Goal: Task Accomplishment & Management: Use online tool/utility

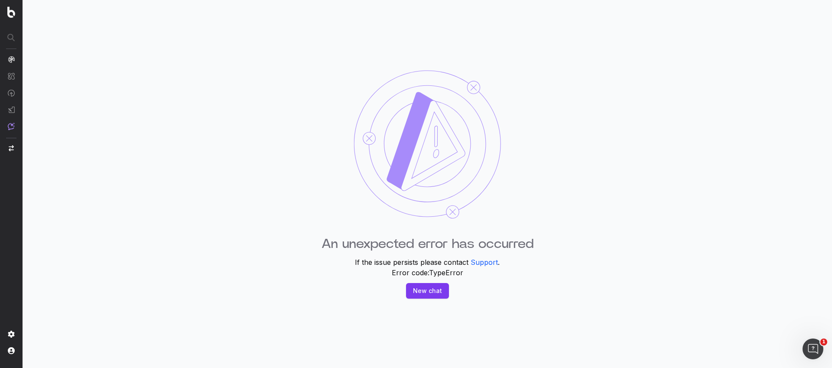
click at [421, 294] on button "New chat" at bounding box center [427, 291] width 43 height 16
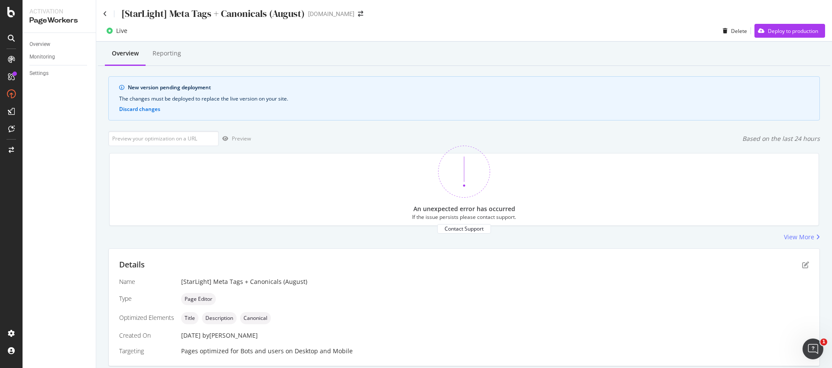
click at [108, 8] on div "[StarLight] Meta Tags + Canonicals (August)" at bounding box center [204, 13] width 202 height 13
click at [102, 15] on div "[StarLight] Meta Tags + Canonicals (August) [DOMAIN_NAME]" at bounding box center [464, 10] width 736 height 20
click at [51, 44] on link "Overview" at bounding box center [59, 44] width 60 height 9
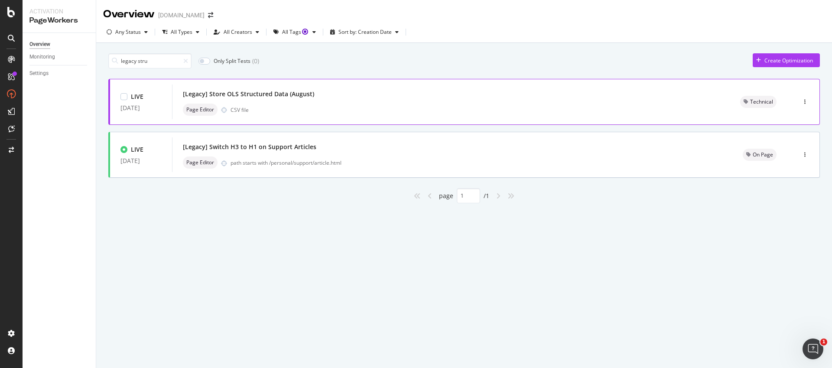
click at [323, 103] on div "[Legacy] Store OLS Structured Data (August) Page Editor CSV file" at bounding box center [451, 102] width 537 height 28
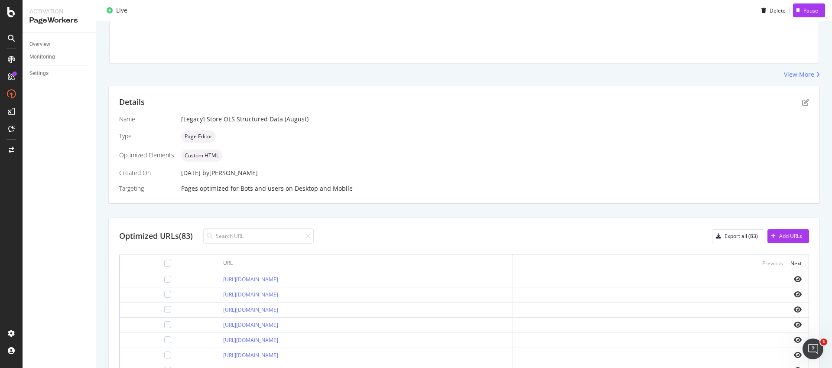
scroll to position [110, 0]
click at [142, 280] on div at bounding box center [168, 276] width 82 height 7
click at [164, 278] on div at bounding box center [167, 276] width 7 height 7
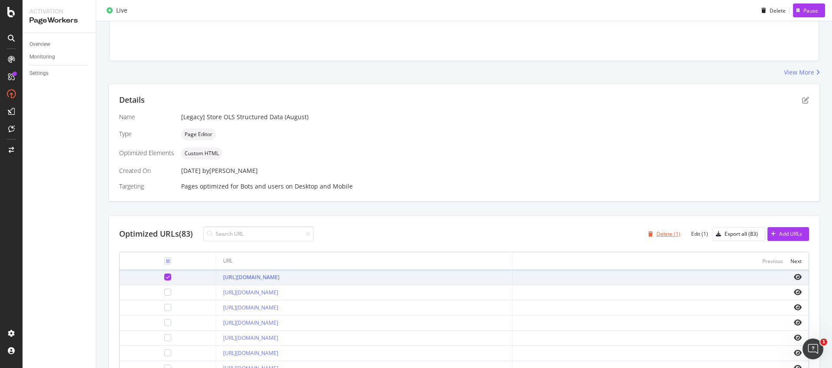
click at [668, 233] on div "Delete (1)" at bounding box center [669, 233] width 24 height 7
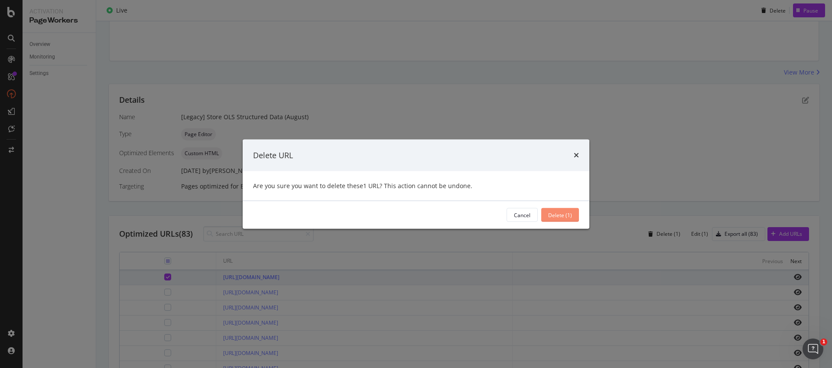
click at [566, 217] on div "Delete (1)" at bounding box center [560, 214] width 24 height 7
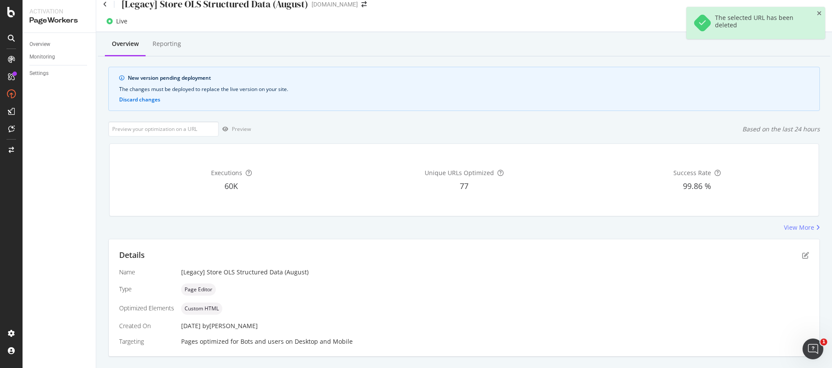
scroll to position [0, 0]
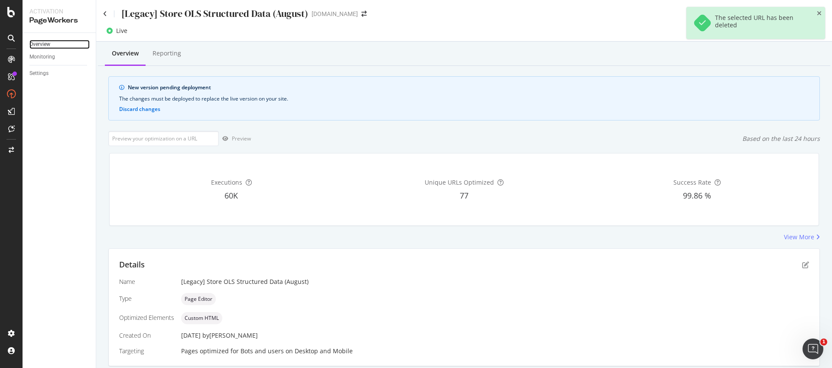
click at [53, 42] on link "Overview" at bounding box center [59, 44] width 60 height 9
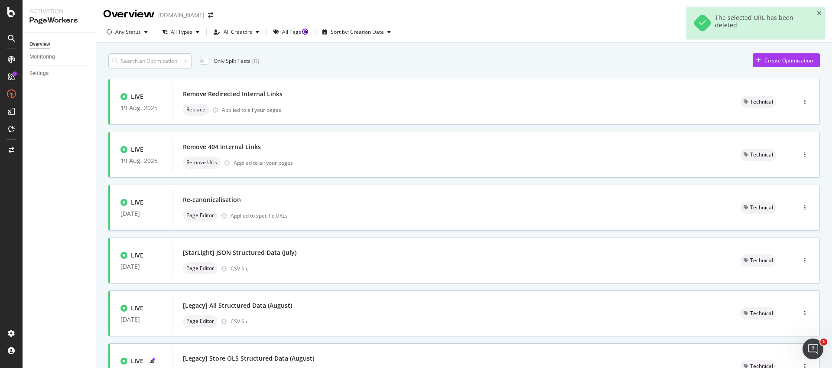
click at [127, 58] on input at bounding box center [149, 60] width 83 height 15
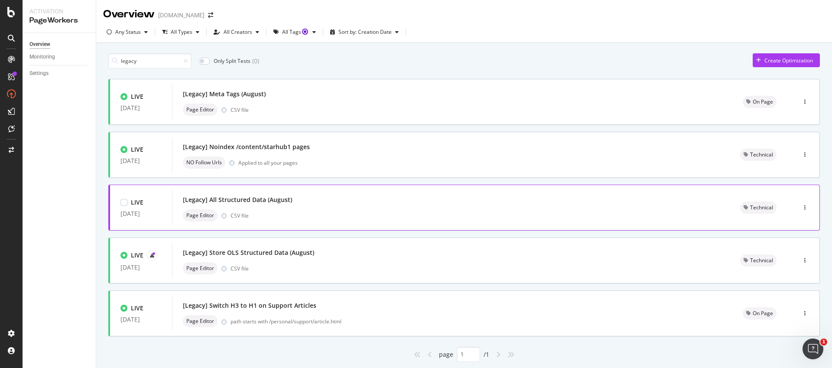
click at [321, 218] on div "Page Editor CSV file" at bounding box center [451, 215] width 537 height 12
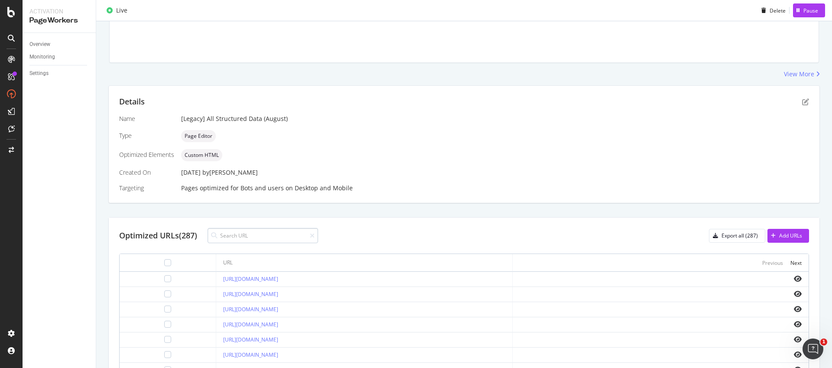
scroll to position [109, 0]
click at [229, 237] on input at bounding box center [263, 235] width 111 height 15
click at [779, 232] on div "Add URLs" at bounding box center [790, 234] width 23 height 7
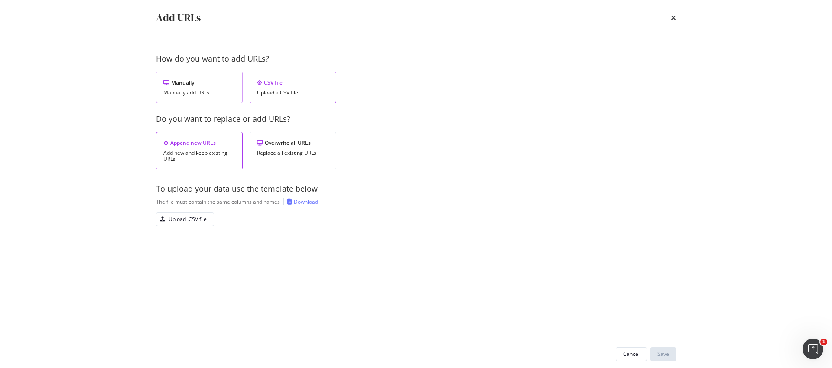
click at [185, 97] on div "Manually Manually add URLs" at bounding box center [199, 88] width 87 height 32
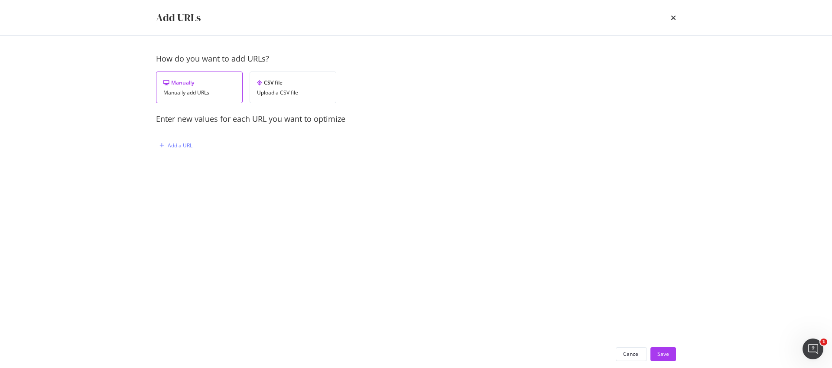
click at [194, 143] on div "Add a URL" at bounding box center [284, 146] width 256 height 14
click at [185, 145] on div "Add a URL" at bounding box center [180, 145] width 25 height 7
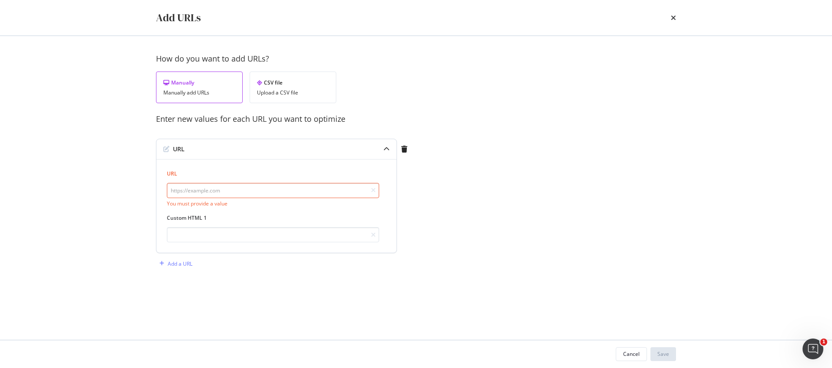
drag, startPoint x: 191, startPoint y: 178, endPoint x: 189, endPoint y: 195, distance: 16.6
click at [191, 179] on div "URL You must provide a value" at bounding box center [273, 188] width 212 height 37
click at [189, 195] on input "modal" at bounding box center [273, 190] width 212 height 15
paste input "[URL][DOMAIN_NAME]"
type input "[URL][DOMAIN_NAME]"
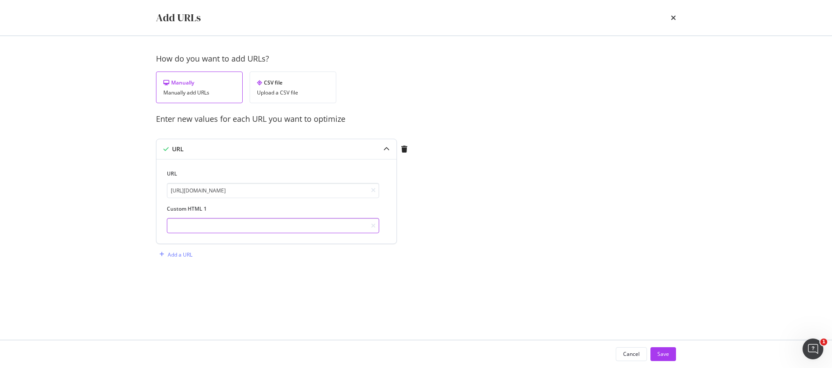
click at [240, 220] on input "modal" at bounding box center [273, 225] width 212 height 15
paste input "<script type="application/ld+json"> { "@context": "[URL][DOMAIN_NAME]", "@type"…"
type input "<script type="application/ld+json"> { "@context": "[URL][DOMAIN_NAME]", "@type"…"
click at [444, 241] on div "How do you want to add URLs? Manually Manually add URLs CSV file Upload a CSV f…" at bounding box center [416, 165] width 520 height 225
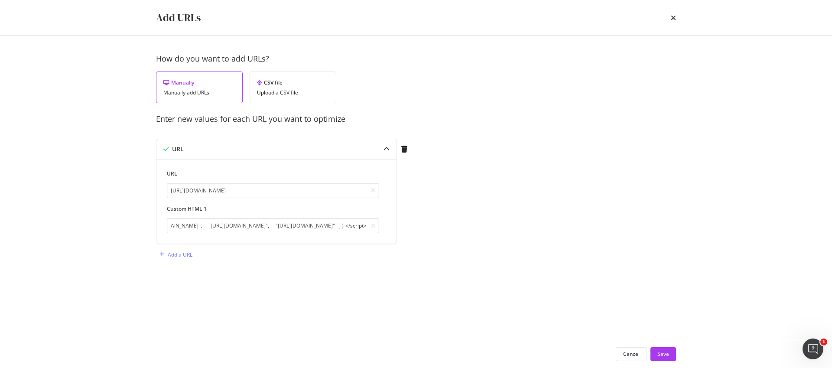
scroll to position [0, 0]
click at [655, 351] on button "Save" at bounding box center [664, 354] width 26 height 14
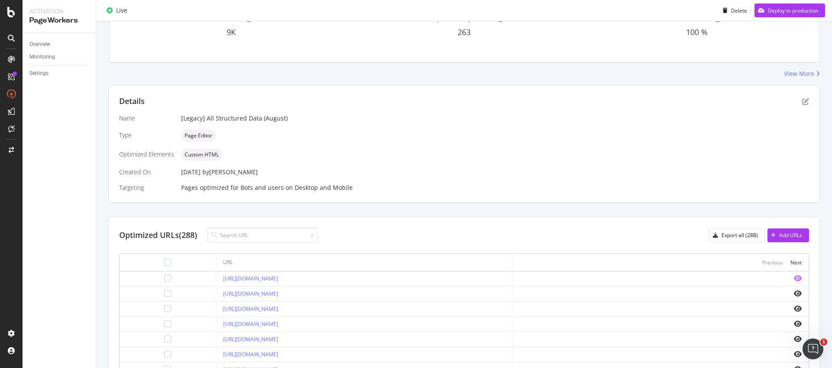
click at [794, 278] on icon "eye" at bounding box center [798, 278] width 8 height 7
click at [799, 13] on div "Deploy to production" at bounding box center [793, 10] width 50 height 7
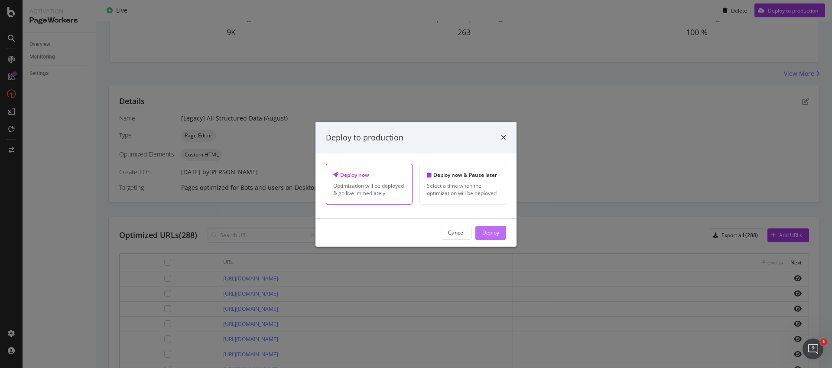
click at [484, 235] on div "Deploy" at bounding box center [490, 232] width 17 height 7
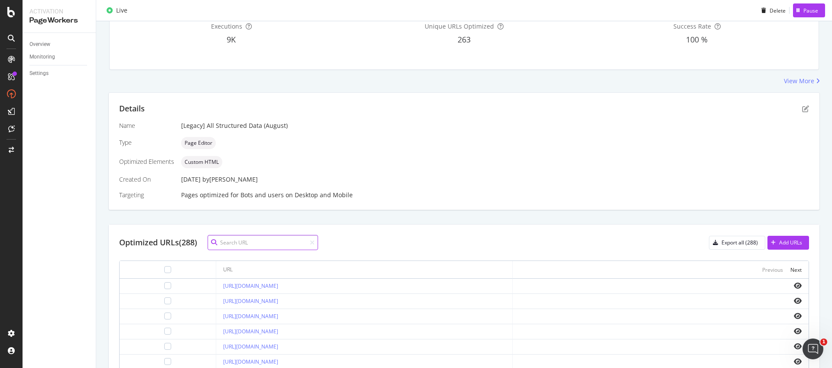
scroll to position [94, 0]
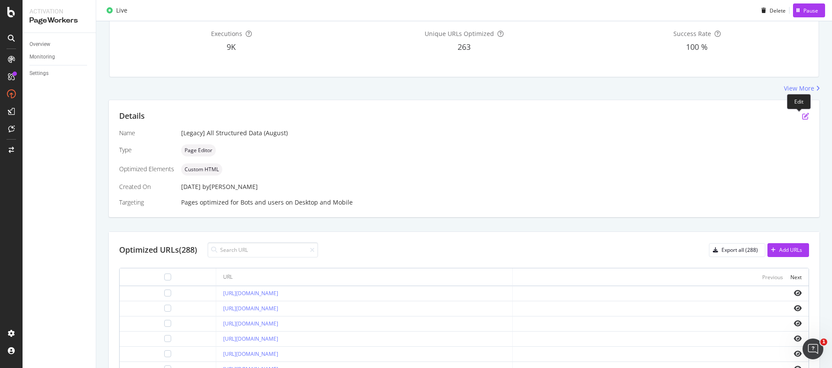
click at [802, 114] on icon "pen-to-square" at bounding box center [805, 116] width 7 height 7
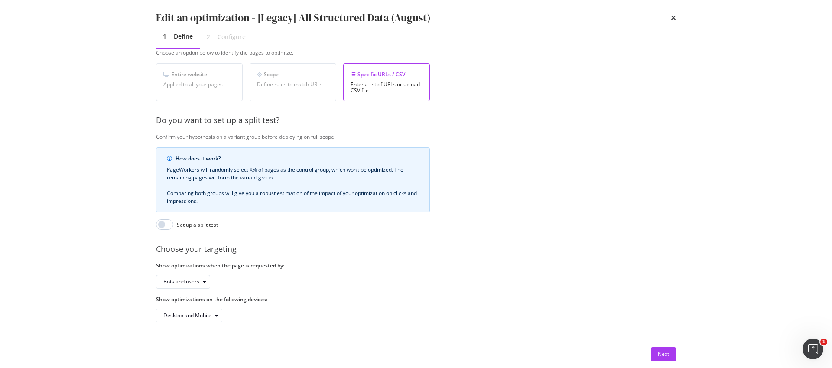
scroll to position [160, 0]
click at [661, 353] on div "Next" at bounding box center [663, 353] width 11 height 7
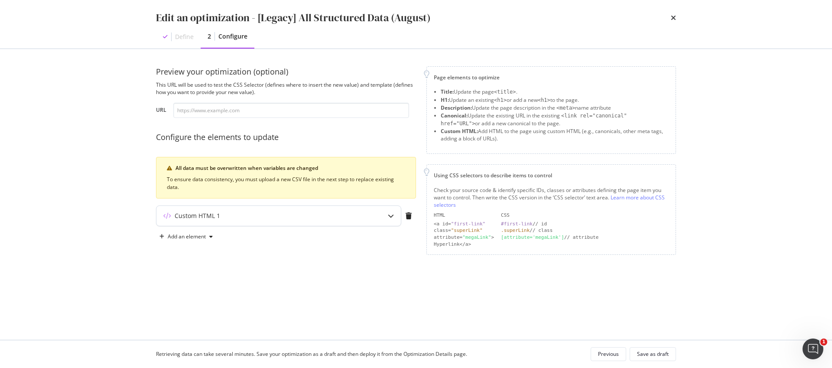
click at [316, 224] on div "Custom HTML 1" at bounding box center [278, 216] width 244 height 20
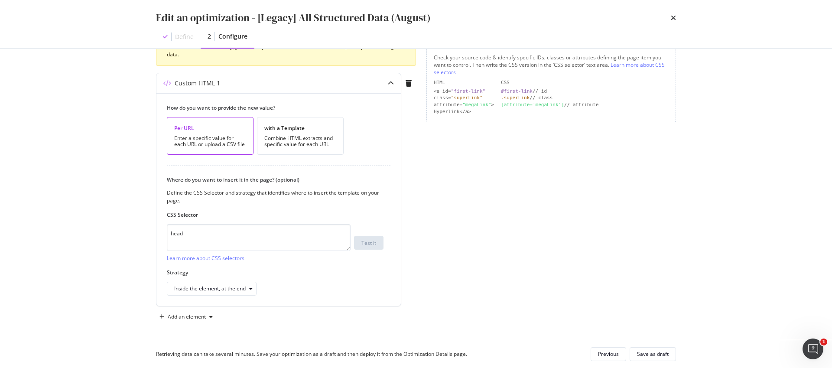
scroll to position [132, 0]
click at [676, 19] on icon "times" at bounding box center [673, 17] width 5 height 7
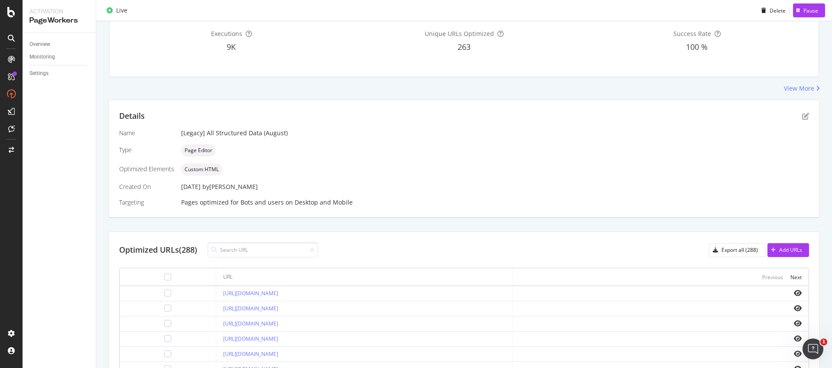
scroll to position [0, 0]
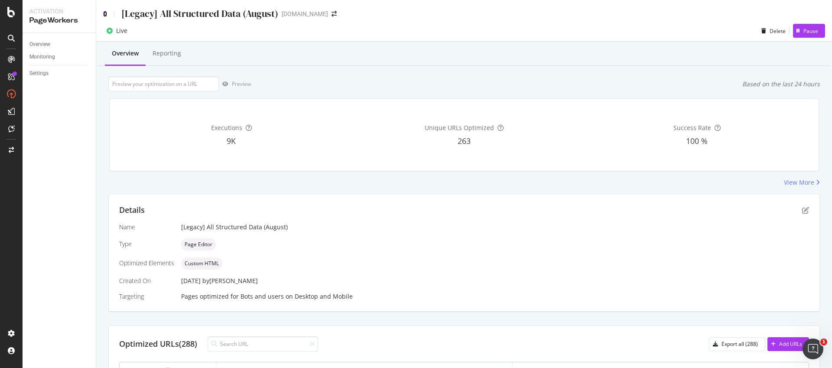
click at [107, 15] on icon at bounding box center [105, 14] width 4 height 6
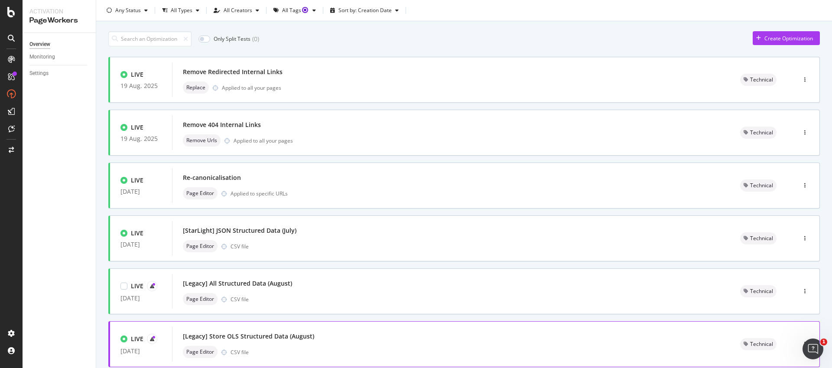
scroll to position [23, 0]
click at [315, 345] on div "Page Editor CSV file" at bounding box center [451, 351] width 537 height 12
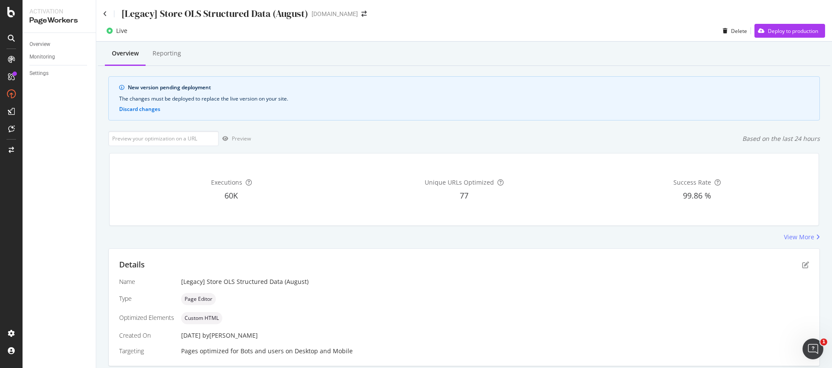
scroll to position [179, 0]
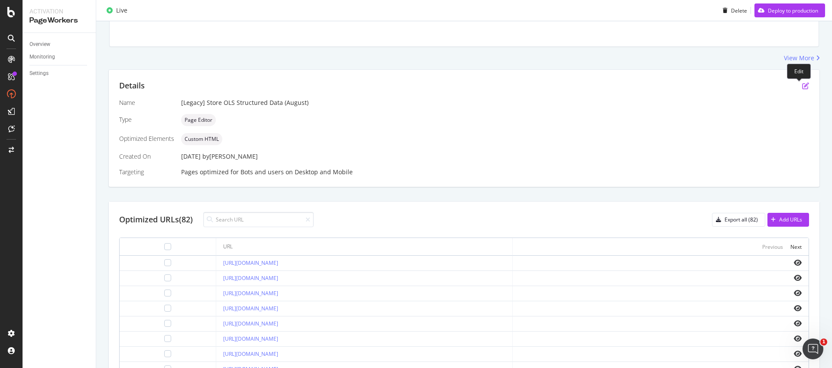
click at [802, 88] on icon "pen-to-square" at bounding box center [805, 85] width 7 height 7
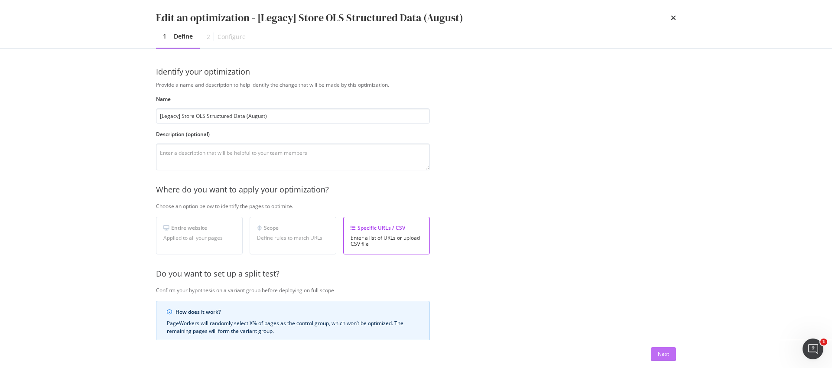
scroll to position [2, 0]
click at [656, 358] on button "Next" at bounding box center [663, 354] width 25 height 14
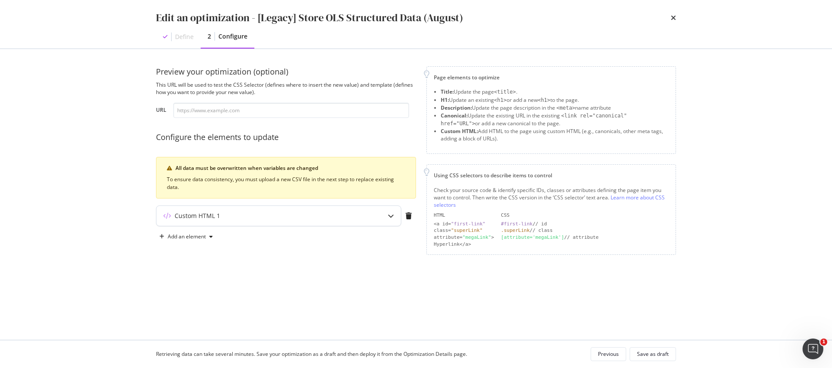
click at [235, 212] on div "Custom HTML 1" at bounding box center [261, 215] width 210 height 9
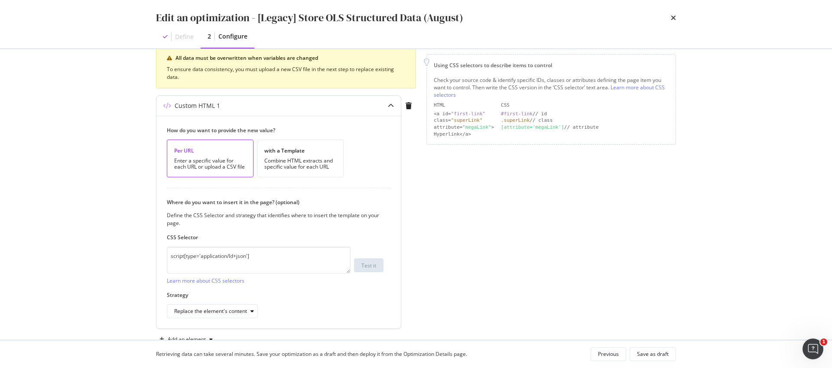
scroll to position [120, 0]
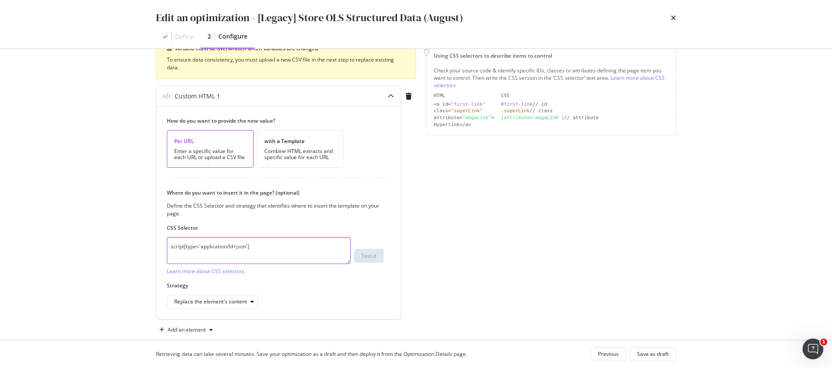
click at [254, 252] on textarea "script[type='application/ld+json']" at bounding box center [259, 250] width 184 height 27
click at [278, 251] on textarea "script[type='application/ld+json']" at bounding box center [259, 250] width 184 height 27
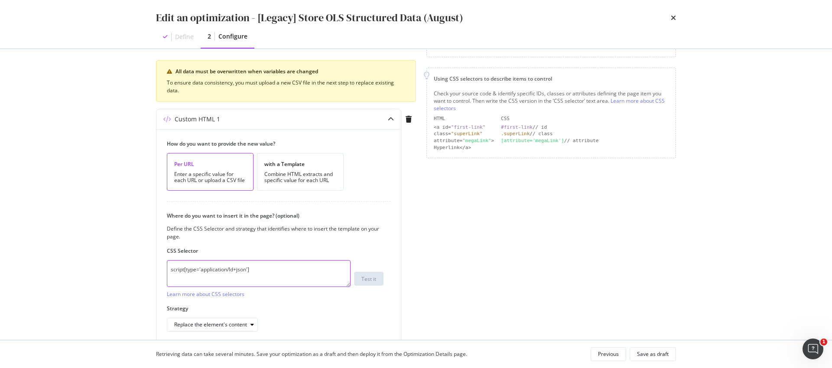
scroll to position [73, 0]
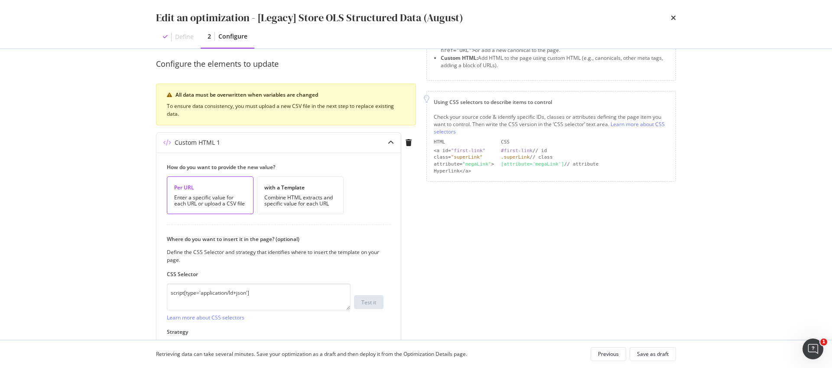
click at [675, 22] on div "times" at bounding box center [673, 17] width 5 height 15
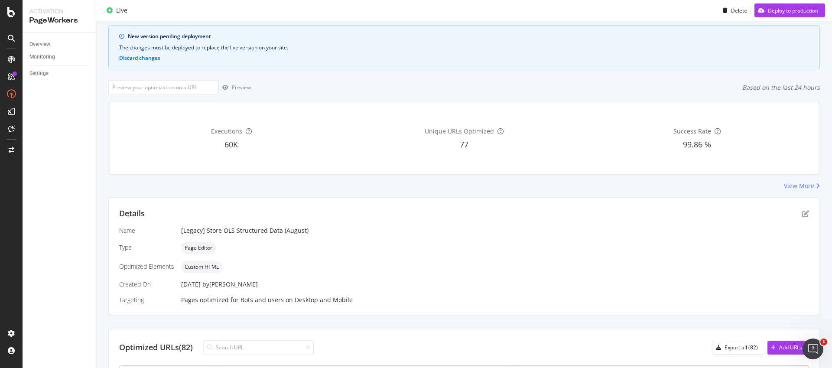
scroll to position [0, 0]
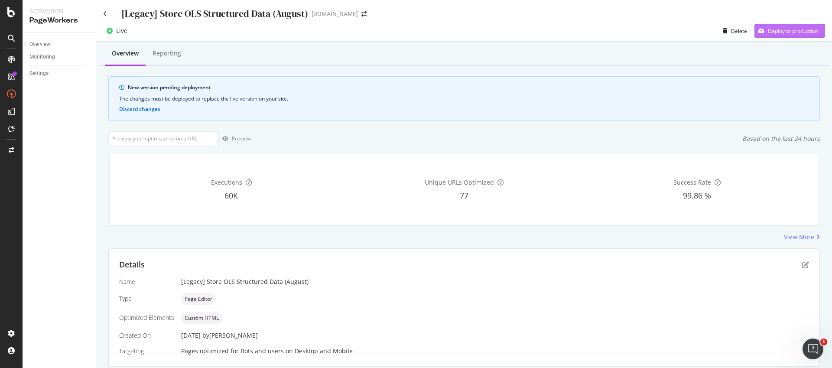
click at [773, 29] on div "Deploy to production" at bounding box center [793, 30] width 50 height 7
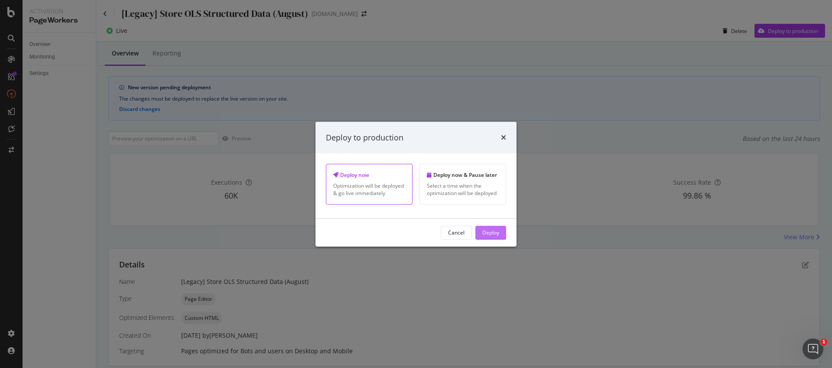
click at [485, 237] on div "Deploy" at bounding box center [490, 232] width 17 height 13
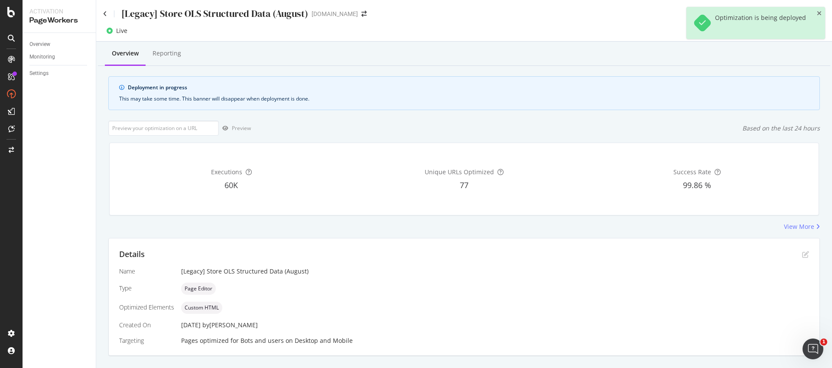
click at [823, 13] on div "Optimization is being deployed" at bounding box center [755, 23] width 139 height 32
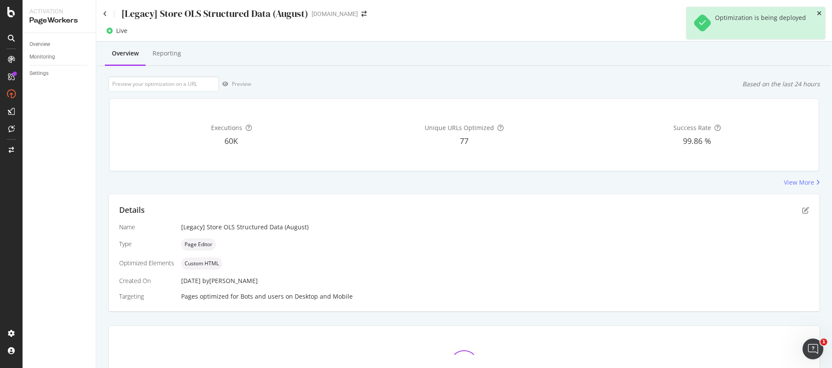
click at [820, 12] on icon "close toast" at bounding box center [819, 13] width 5 height 6
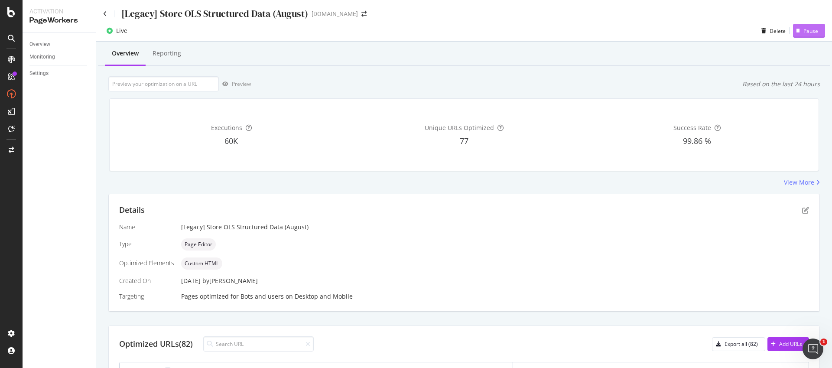
click at [803, 34] on div "Pause" at bounding box center [810, 30] width 15 height 7
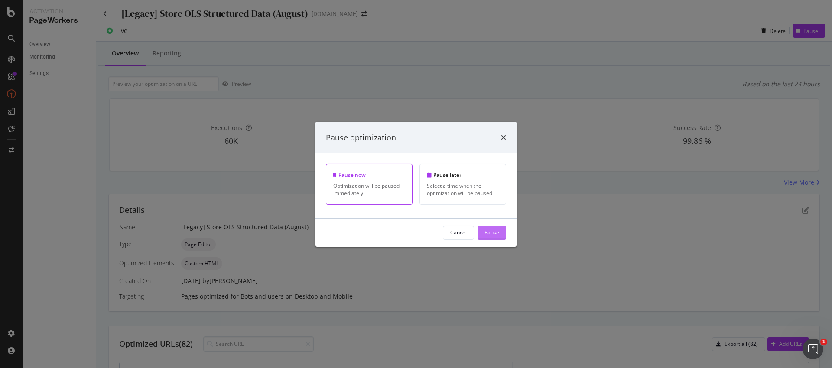
click at [491, 233] on div "Pause" at bounding box center [492, 232] width 15 height 7
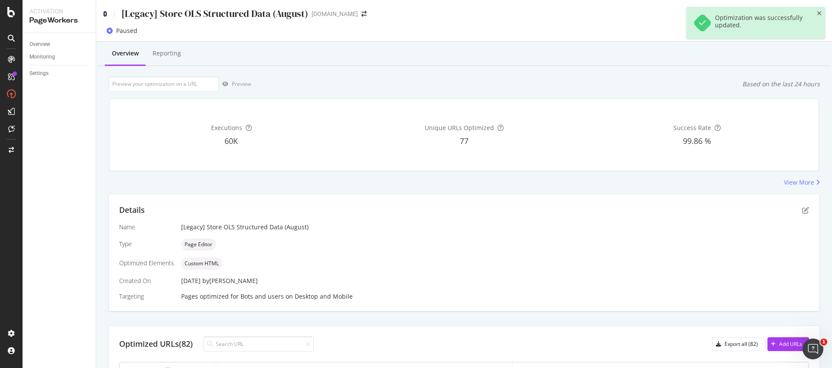
click at [106, 14] on icon at bounding box center [105, 14] width 4 height 6
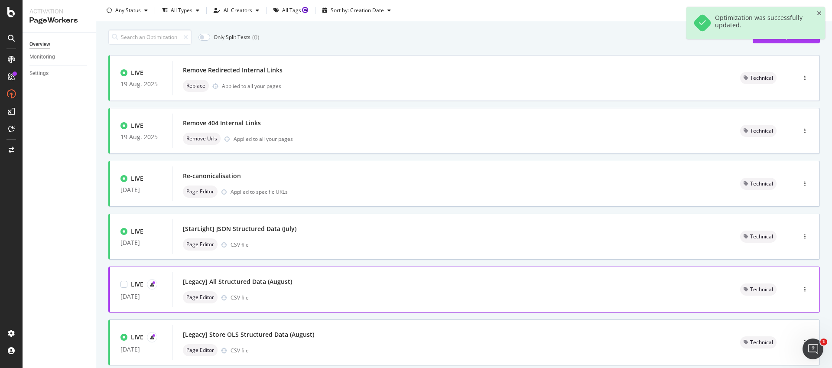
scroll to position [246, 0]
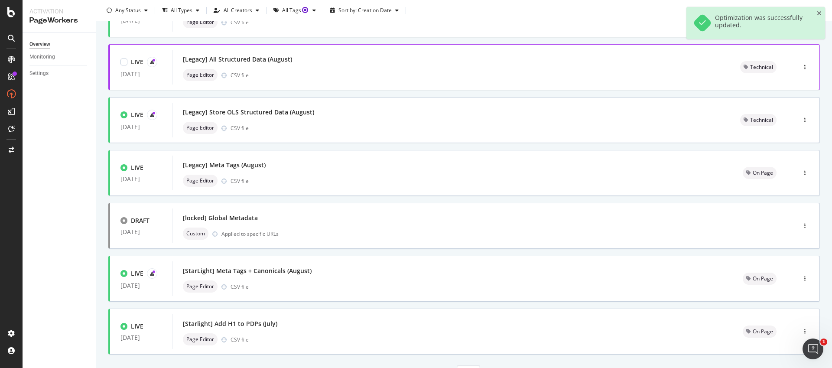
click at [301, 66] on div "[Legacy] All Structured Data (August) Page Editor CSV file" at bounding box center [451, 67] width 537 height 28
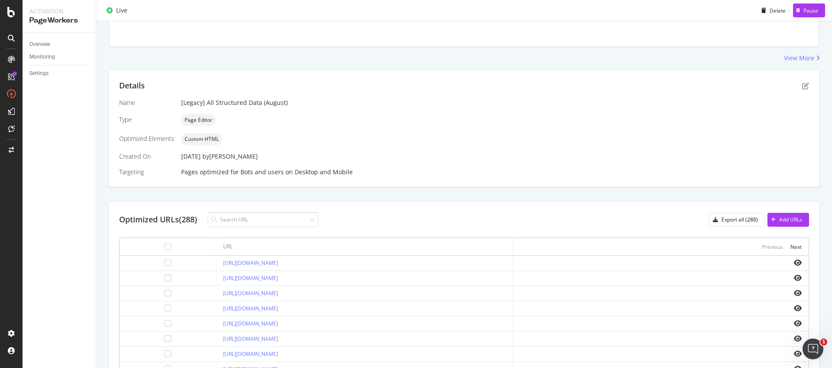
scroll to position [256, 0]
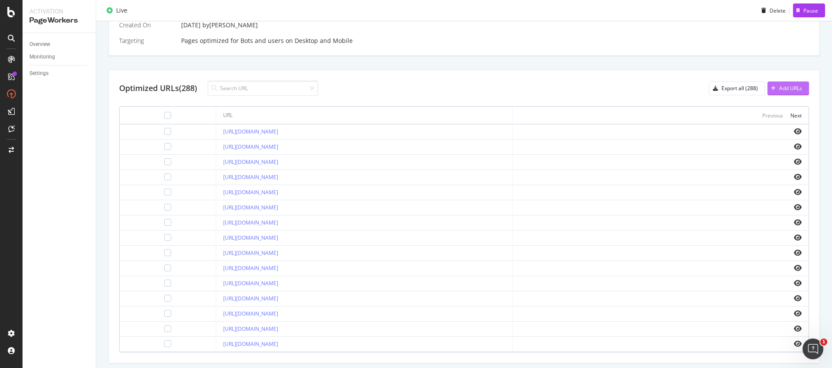
click at [777, 83] on div "Add URLs" at bounding box center [785, 88] width 35 height 13
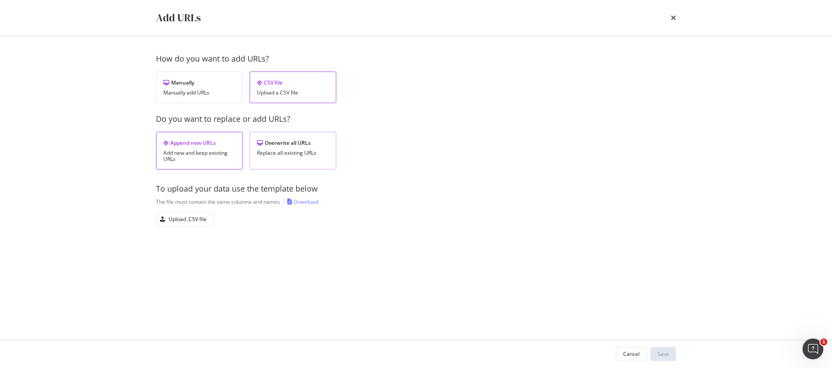
click at [310, 159] on div "Overwrite all URLs Replace all existing URLs" at bounding box center [293, 151] width 87 height 38
click at [310, 201] on div "Download" at bounding box center [306, 201] width 24 height 7
click at [640, 7] on div "Add URLs" at bounding box center [416, 18] width 555 height 36
click at [195, 220] on div "Upload .CSV file" at bounding box center [188, 218] width 38 height 7
click at [661, 350] on div "Save" at bounding box center [663, 353] width 12 height 7
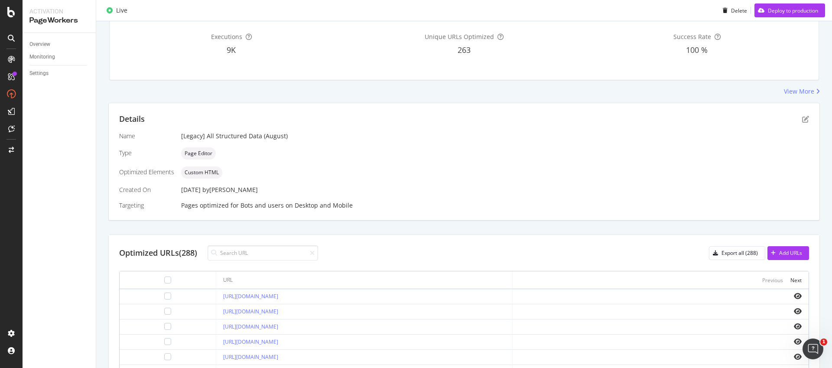
scroll to position [179, 0]
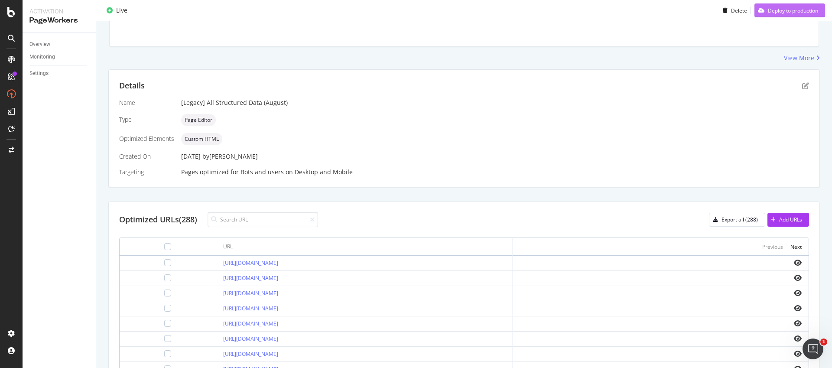
click at [796, 13] on div "Deploy to production" at bounding box center [793, 10] width 50 height 7
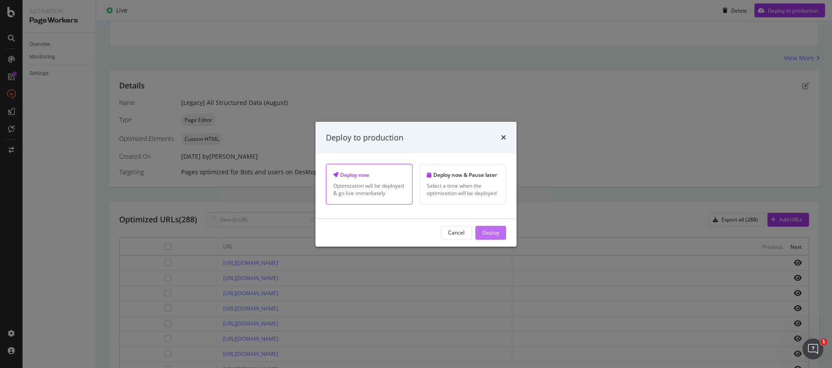
click at [499, 234] on button "Deploy" at bounding box center [490, 233] width 31 height 14
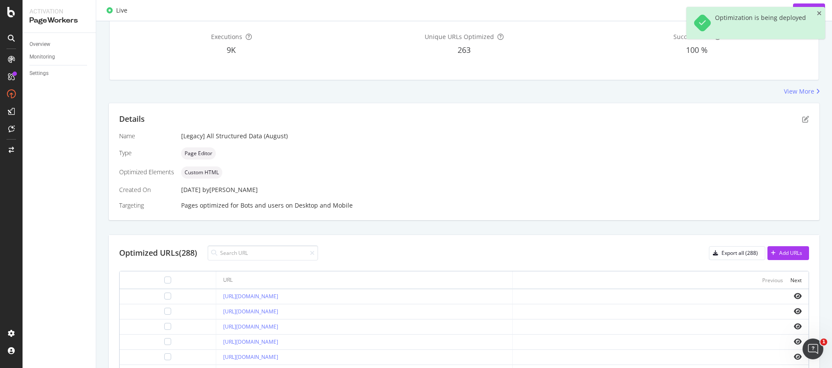
scroll to position [124, 0]
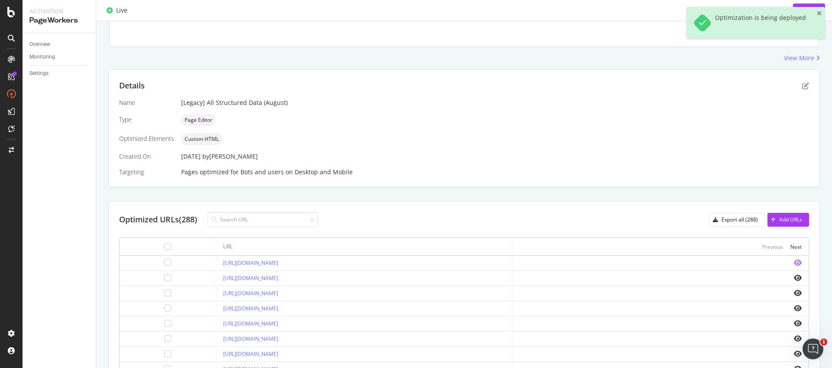
click at [794, 264] on icon "eye" at bounding box center [798, 262] width 8 height 7
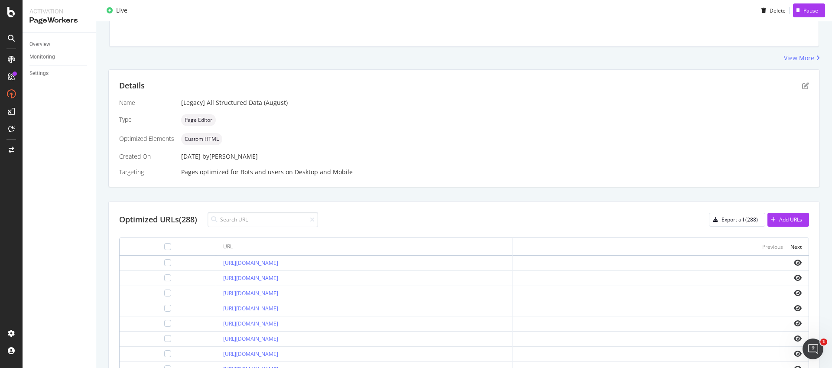
scroll to position [0, 0]
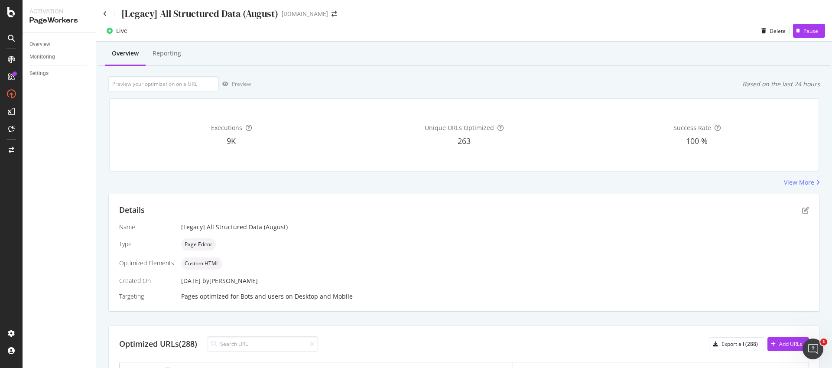
click at [242, 9] on div "[Legacy] All Structured Data (August)" at bounding box center [199, 13] width 157 height 13
click at [802, 208] on icon "pen-to-square" at bounding box center [805, 210] width 7 height 7
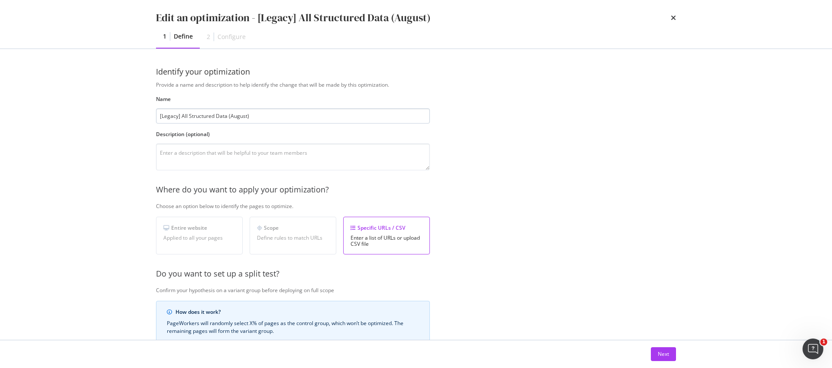
click at [183, 117] on input "[Legacy] All Structured Data (August)" at bounding box center [293, 115] width 274 height 15
type input "[Legacy] Structured Data (August)"
click at [667, 358] on div "Next" at bounding box center [663, 354] width 11 height 13
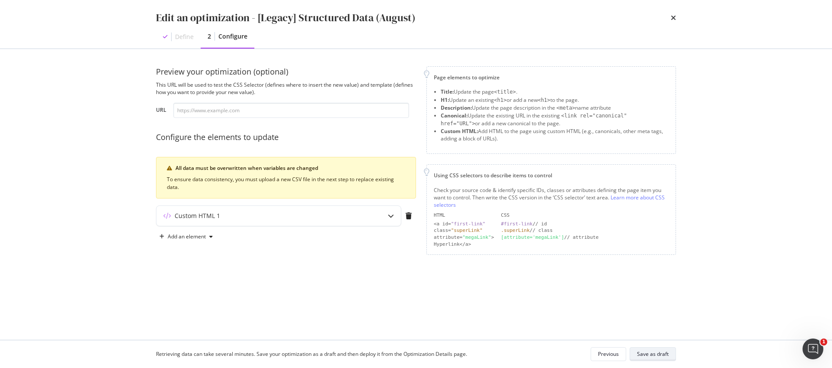
click at [666, 357] on div "Save as draft" at bounding box center [653, 353] width 32 height 7
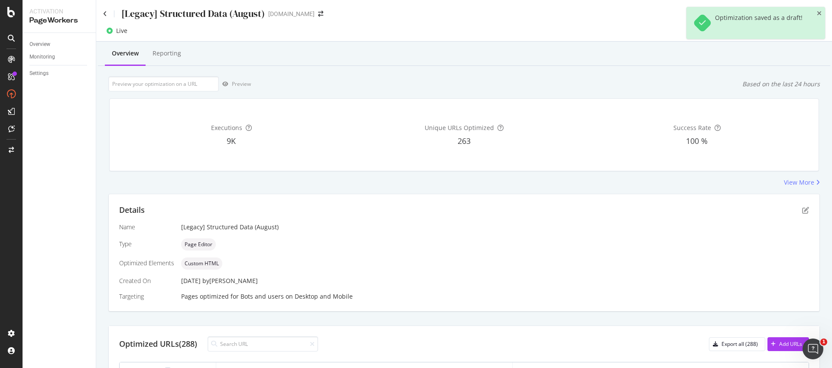
click at [821, 8] on div "Optimization saved as a draft!" at bounding box center [755, 23] width 139 height 32
click at [819, 13] on icon "close toast" at bounding box center [819, 13] width 5 height 6
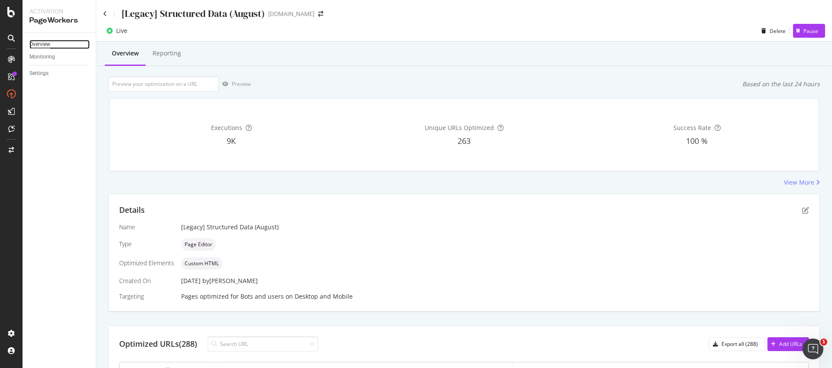
click at [44, 42] on div "Overview" at bounding box center [39, 44] width 21 height 9
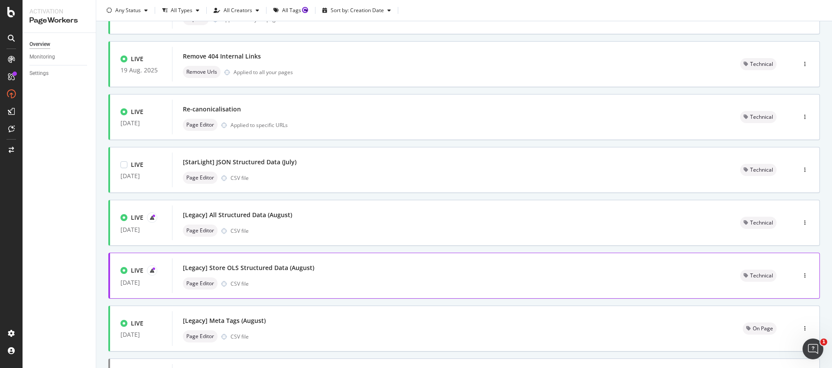
scroll to position [105, 0]
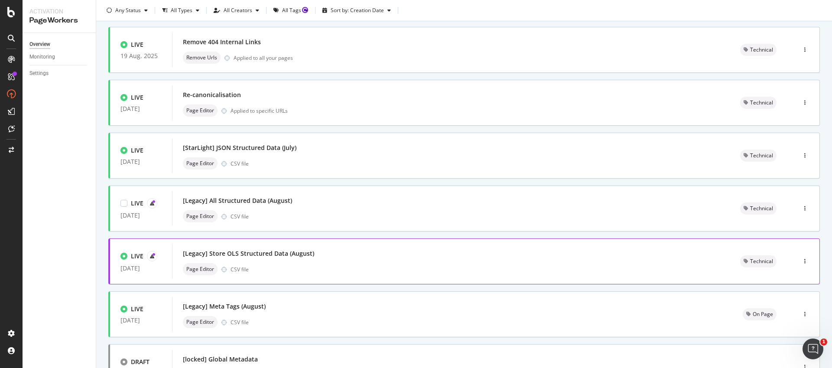
click at [314, 245] on div "[Legacy] Store OLS Structured Data (August) Page Editor CSV file" at bounding box center [451, 261] width 558 height 35
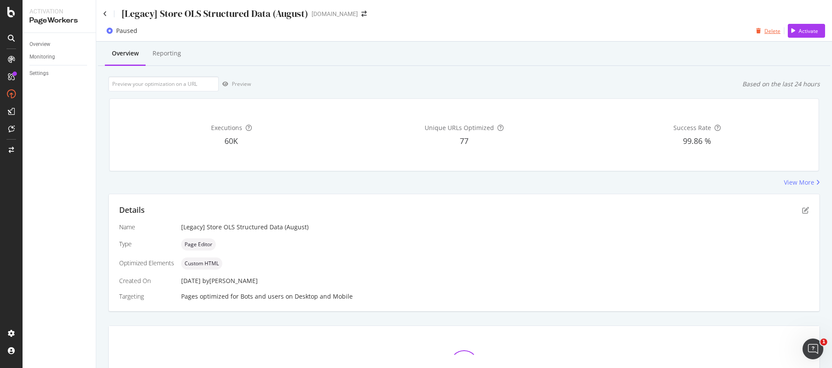
click at [764, 33] on div "Delete" at bounding box center [772, 30] width 16 height 7
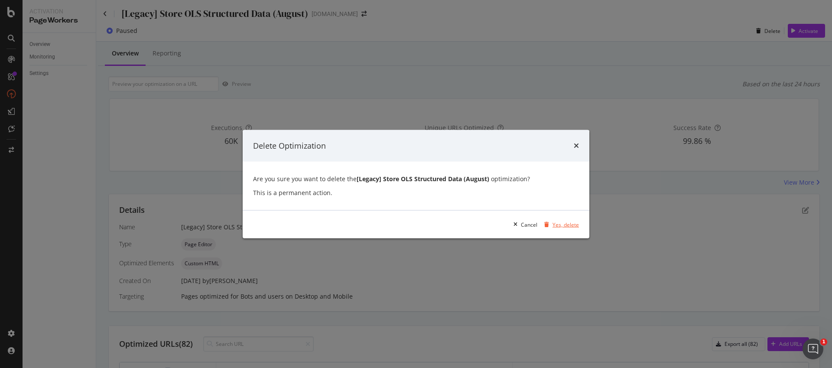
click at [559, 224] on div "Yes, delete" at bounding box center [566, 224] width 26 height 7
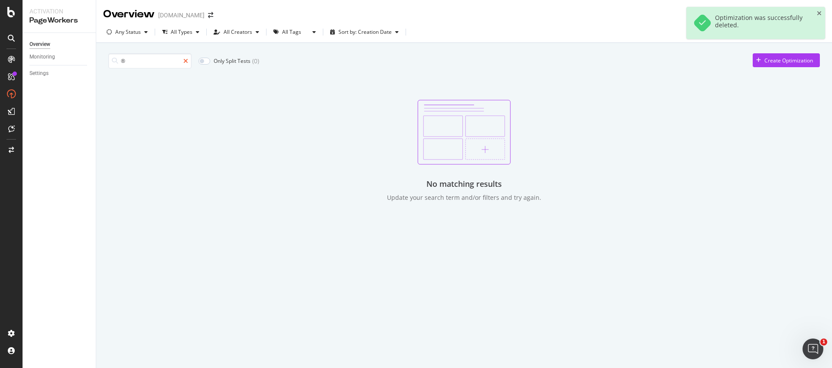
click at [184, 62] on icon at bounding box center [185, 61] width 5 height 6
click at [255, 129] on div "No matching results Update your search term and/or filters and try again." at bounding box center [464, 151] width 712 height 102
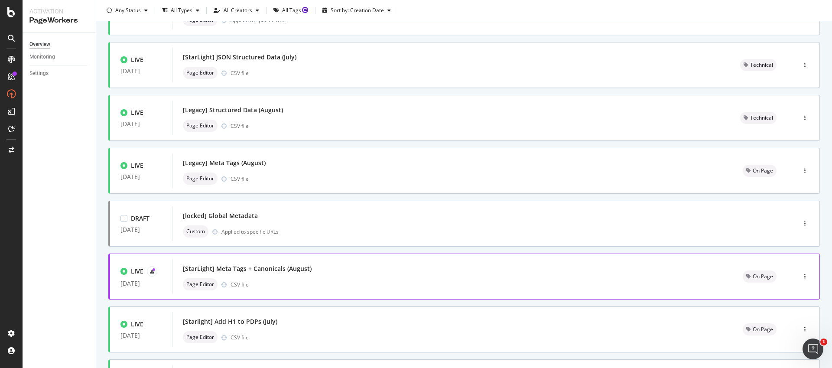
scroll to position [97, 0]
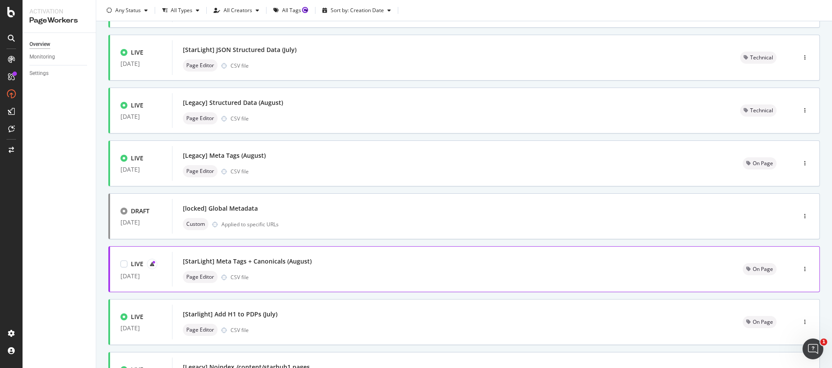
click at [304, 270] on div "[StarLight] Meta Tags + Canonicals (August) Page Editor CSV file" at bounding box center [452, 269] width 539 height 28
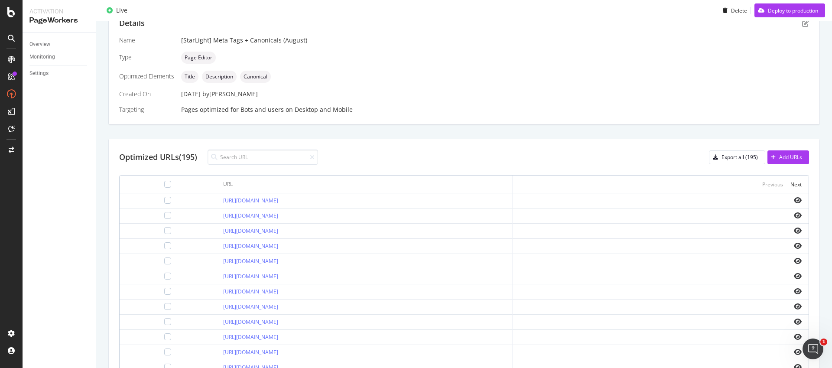
scroll to position [110, 0]
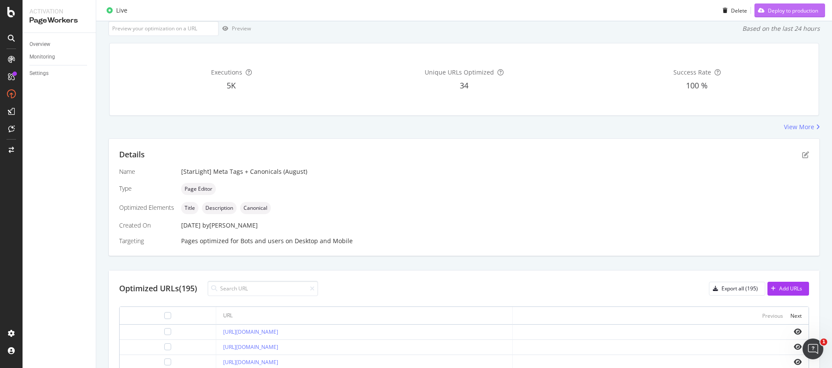
click at [783, 8] on div "Deploy to production" at bounding box center [793, 10] width 50 height 7
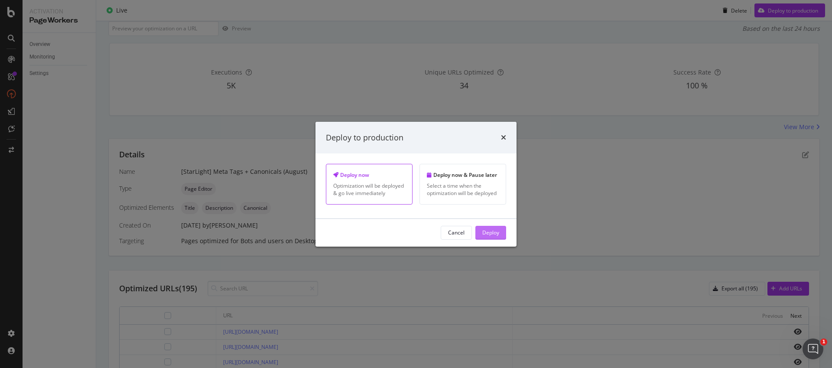
click at [499, 230] on div "Deploy" at bounding box center [490, 232] width 17 height 7
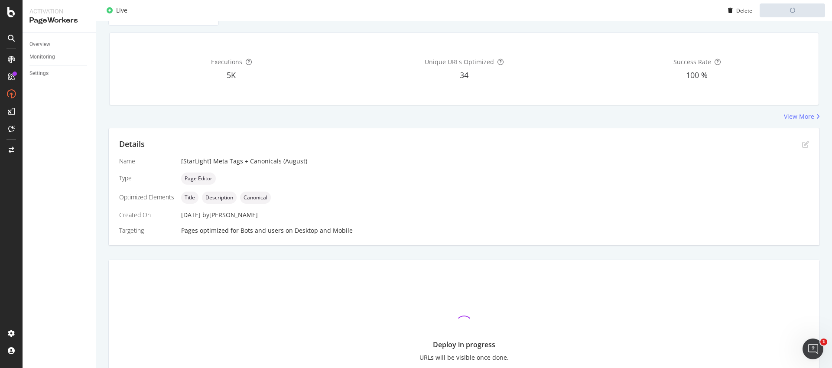
scroll to position [190, 0]
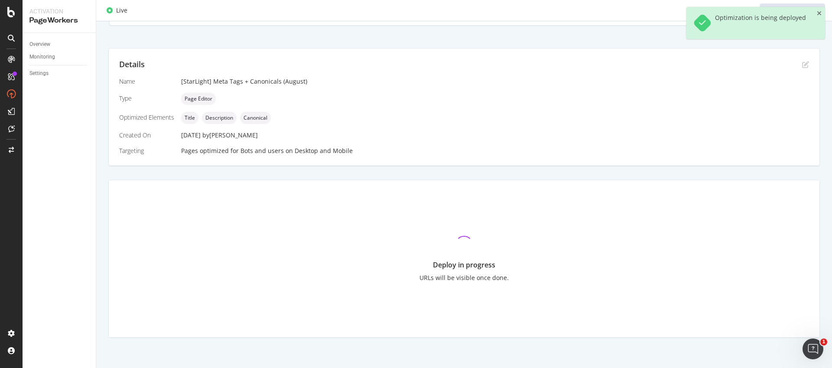
click at [822, 15] on div "Optimization is being deployed" at bounding box center [755, 23] width 139 height 32
click at [818, 13] on icon "close toast" at bounding box center [819, 13] width 5 height 6
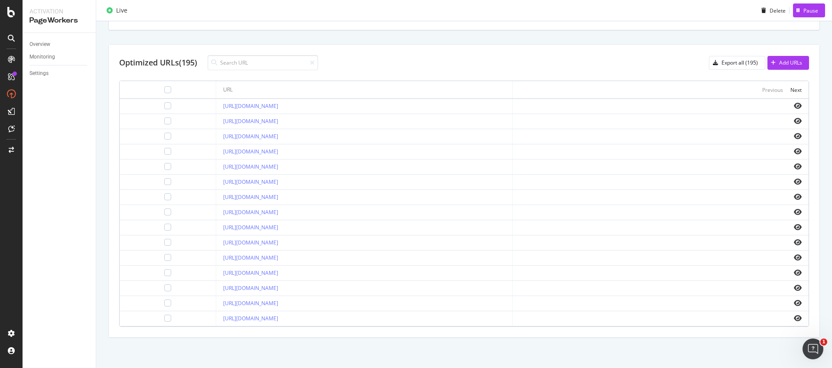
scroll to position [0, 0]
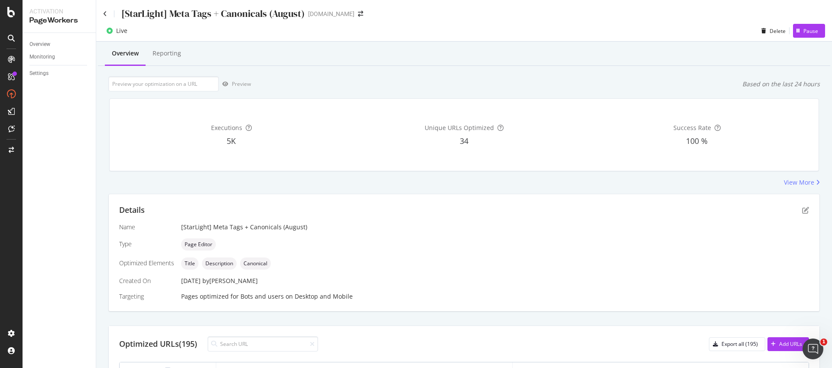
click at [111, 14] on div "[StarLight] Meta Tags + Canonicals (August)" at bounding box center [204, 13] width 202 height 13
click at [95, 13] on div "Activation PageWorkers" at bounding box center [59, 16] width 73 height 33
click at [101, 13] on div "[StarLight] Meta Tags + Canonicals (August) [DOMAIN_NAME]" at bounding box center [464, 10] width 736 height 20
click at [104, 13] on icon at bounding box center [105, 14] width 4 height 6
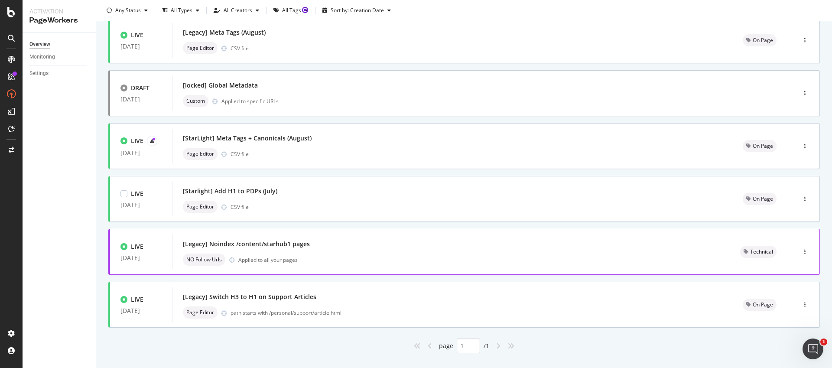
scroll to position [236, 0]
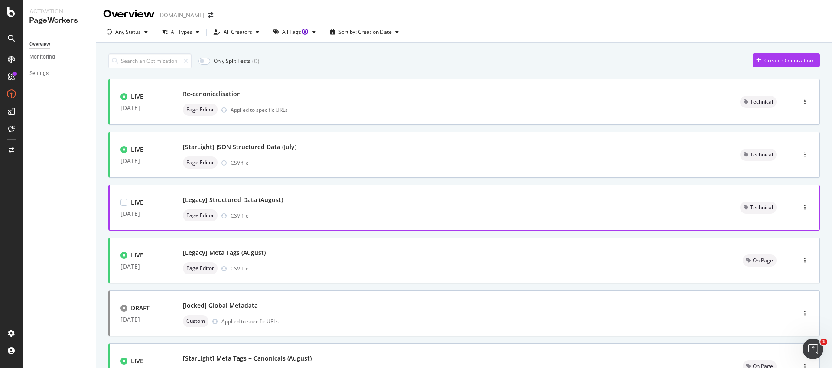
click at [307, 205] on div "[Legacy] Structured Data (August)" at bounding box center [451, 200] width 537 height 12
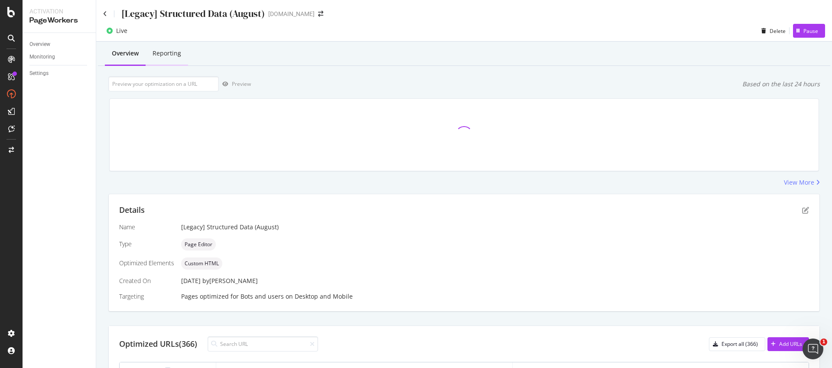
click at [166, 52] on div "Reporting" at bounding box center [167, 53] width 29 height 9
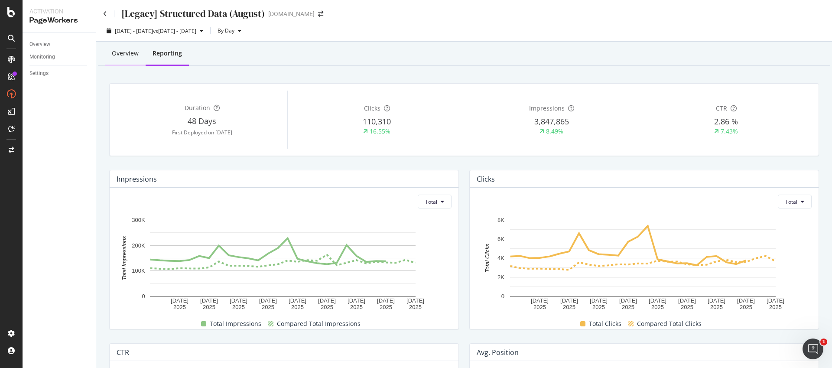
click at [143, 56] on div "Overview" at bounding box center [125, 54] width 41 height 24
